Goal: Task Accomplishment & Management: Use online tool/utility

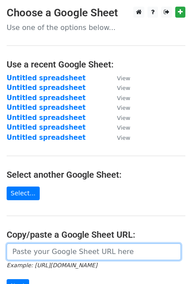
click at [42, 248] on input "url" at bounding box center [94, 252] width 174 height 17
paste input "[URL][DOMAIN_NAME]"
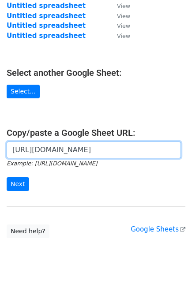
scroll to position [125, 0]
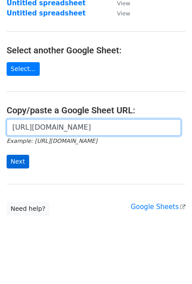
type input "[URL][DOMAIN_NAME]"
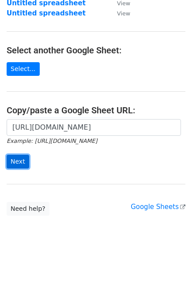
click at [19, 163] on input "Next" at bounding box center [18, 162] width 23 height 14
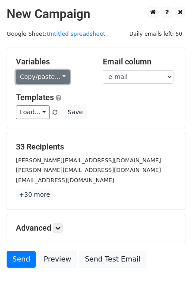
click at [48, 77] on link "Copy/paste..." at bounding box center [43, 77] width 54 height 14
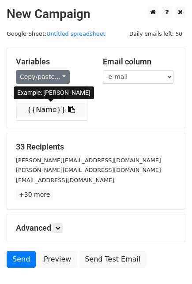
click at [45, 108] on link "{{Name}}" at bounding box center [51, 110] width 71 height 14
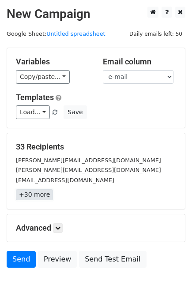
click at [35, 193] on link "+30 more" at bounding box center [34, 194] width 37 height 11
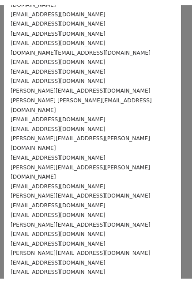
scroll to position [122, 0]
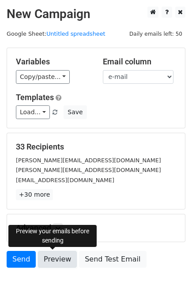
click at [53, 261] on link "Preview" at bounding box center [57, 259] width 39 height 17
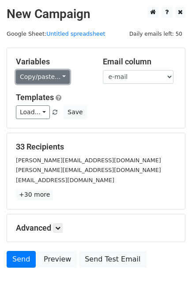
click at [45, 79] on link "Copy/paste..." at bounding box center [43, 77] width 54 height 14
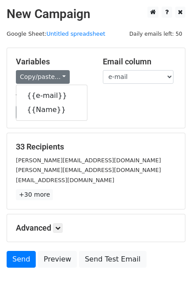
click at [108, 124] on div "Variables Copy/paste... {{e-mail}} {{Name}} Email column e-mail Name Templates …" at bounding box center [96, 88] width 178 height 80
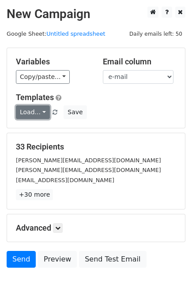
click at [34, 111] on link "Load..." at bounding box center [33, 113] width 34 height 14
click at [141, 117] on div "Load... No templates saved Save" at bounding box center [96, 113] width 174 height 14
